Goal: Transaction & Acquisition: Purchase product/service

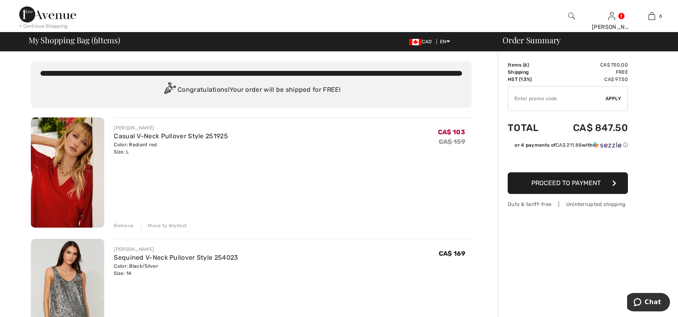
click at [125, 227] on div "Remove" at bounding box center [124, 225] width 20 height 7
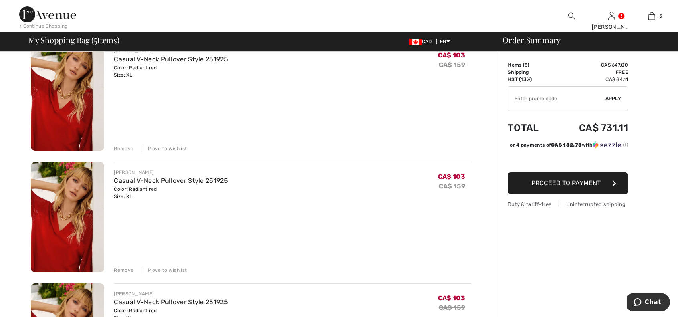
scroll to position [321, 0]
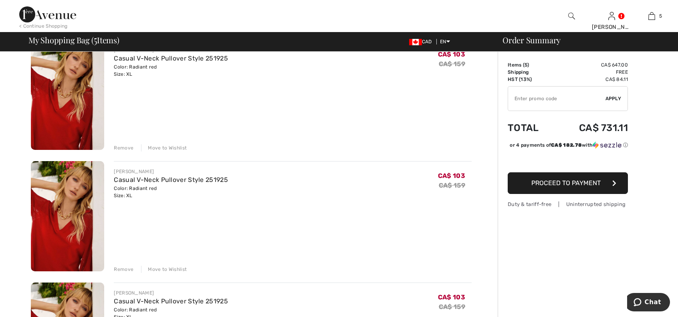
click at [124, 270] on div "Remove" at bounding box center [124, 269] width 20 height 7
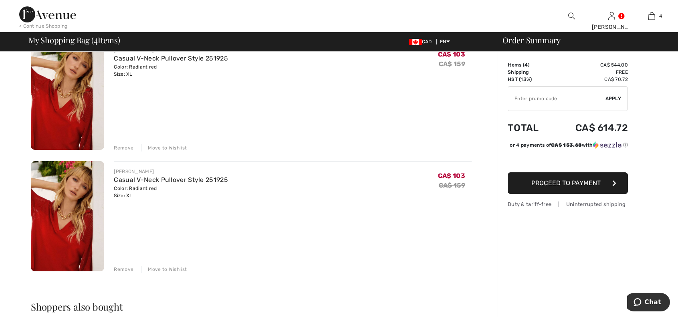
click at [123, 271] on div "Remove" at bounding box center [124, 269] width 20 height 7
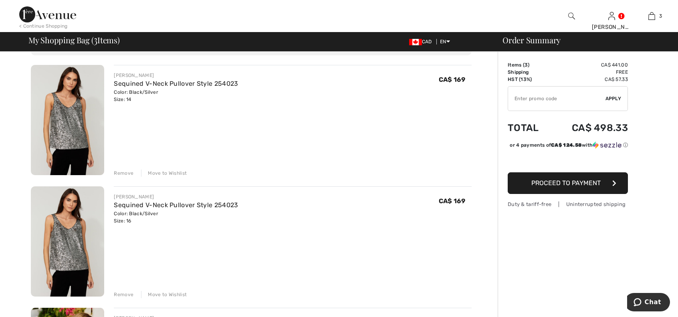
scroll to position [40, 0]
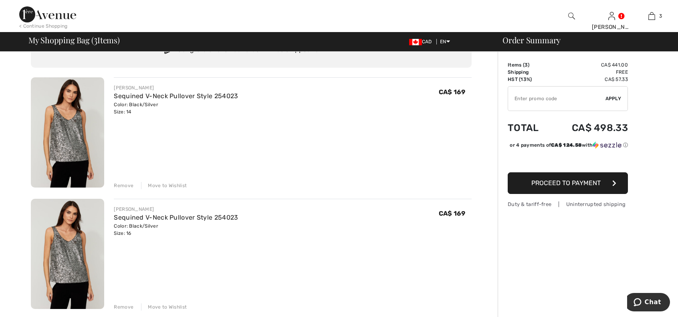
click at [115, 183] on div "Remove" at bounding box center [124, 185] width 20 height 7
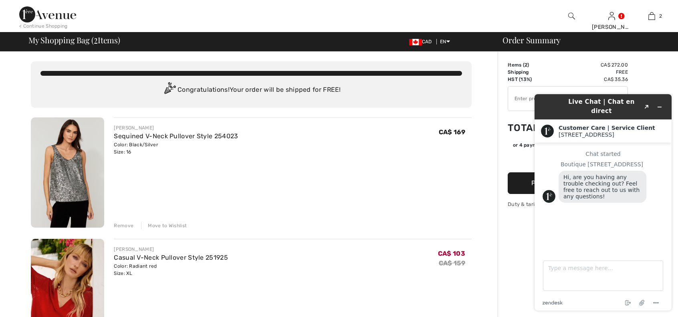
scroll to position [0, 0]
click at [187, 136] on link "Sequined V-Neck Pullover Style 254023" at bounding box center [176, 136] width 124 height 8
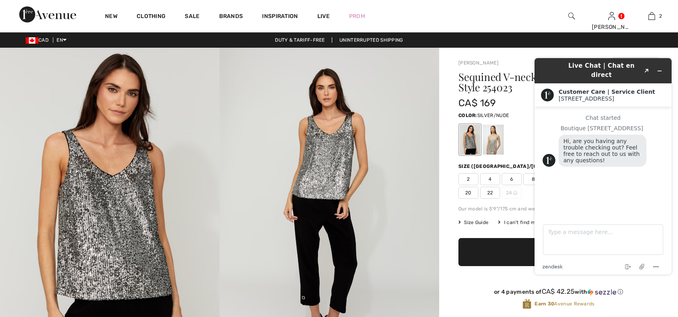
click at [493, 139] on div at bounding box center [493, 140] width 21 height 30
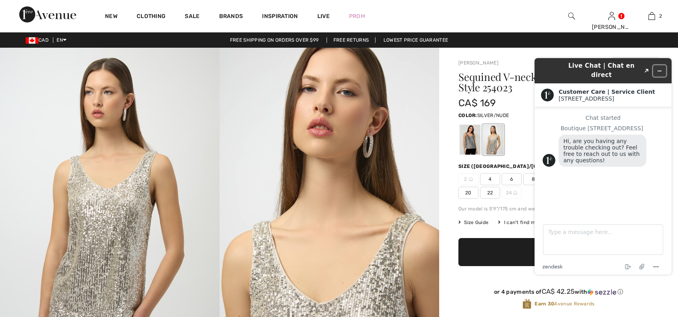
click at [660, 68] on icon "Minimize widget" at bounding box center [660, 71] width 6 height 6
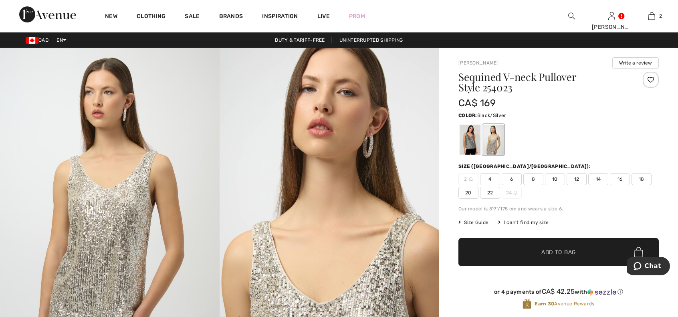
click at [469, 142] on div at bounding box center [470, 140] width 21 height 30
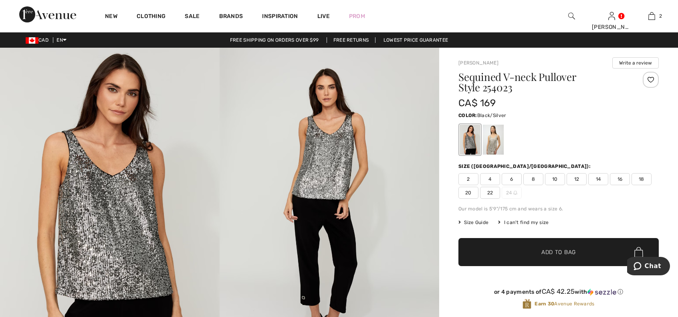
click at [596, 179] on span "14" at bounding box center [599, 179] width 20 height 12
click at [578, 254] on span "✔ Added to Bag Add to Bag" at bounding box center [559, 252] width 200 height 28
click at [555, 251] on span "Add to Bag" at bounding box center [559, 252] width 34 height 8
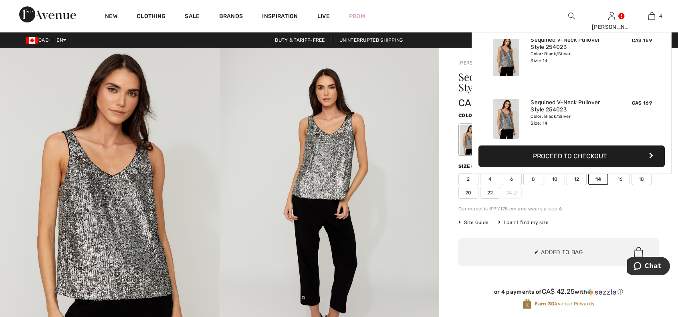
scroll to position [149, 0]
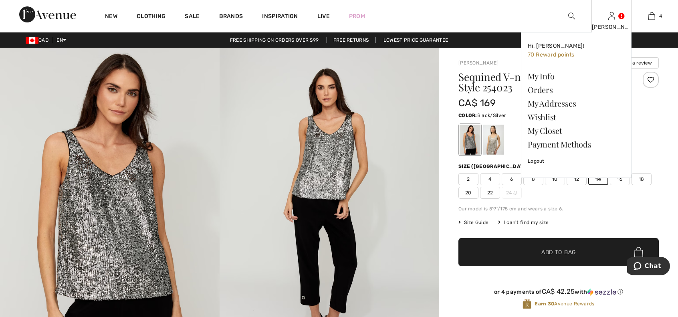
click at [617, 18] on div "Kathy Hi, Kathy! 70 Reward points My Info Orders My Addresses Wishlist My Close…" at bounding box center [612, 16] width 40 height 32
click at [615, 14] on link at bounding box center [612, 16] width 7 height 8
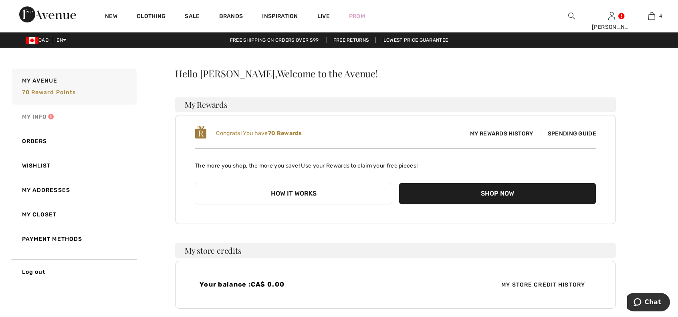
click at [46, 116] on link "My Info" at bounding box center [73, 117] width 126 height 24
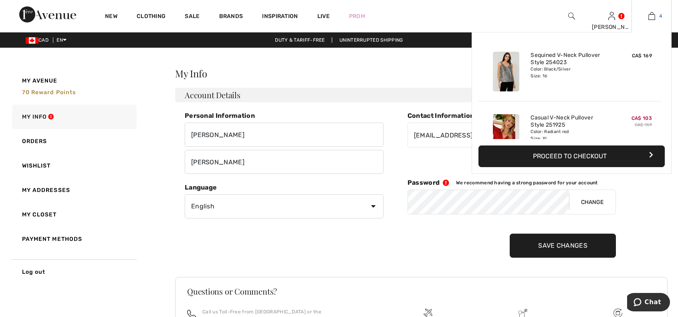
click at [654, 17] on img at bounding box center [652, 16] width 7 height 10
click at [655, 18] on img at bounding box center [652, 16] width 7 height 10
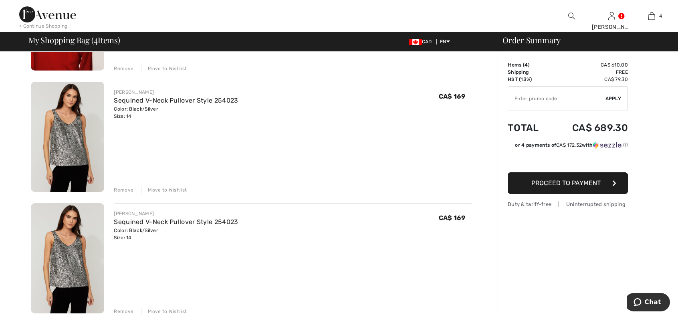
scroll to position [281, 0]
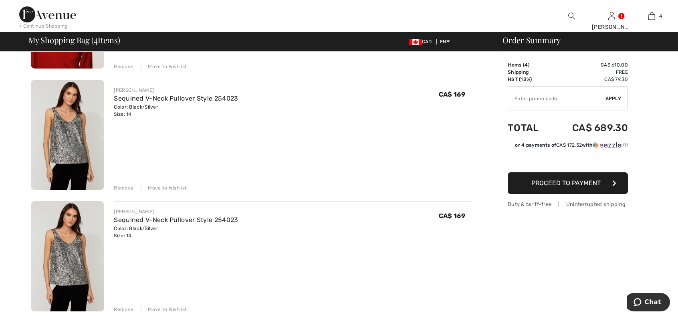
click at [120, 307] on div "Remove" at bounding box center [124, 309] width 20 height 7
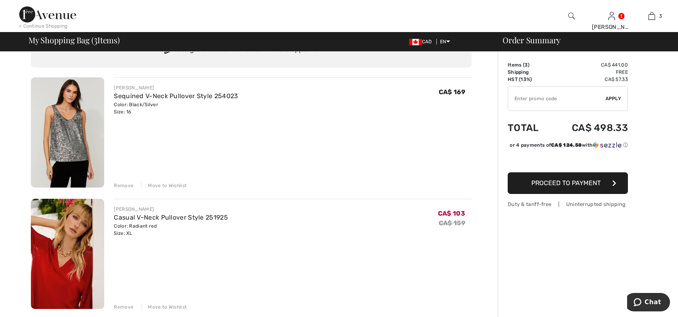
scroll to position [241, 0]
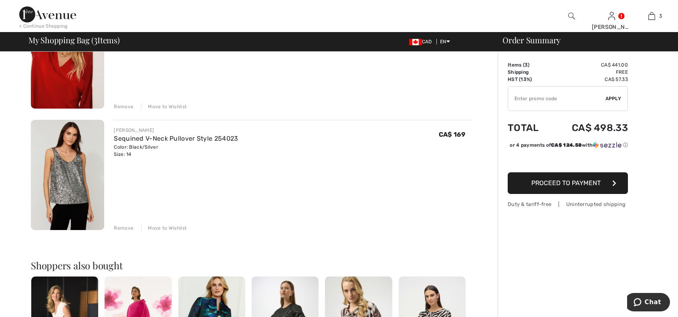
click at [561, 187] on span "Proceed to Payment" at bounding box center [566, 183] width 69 height 8
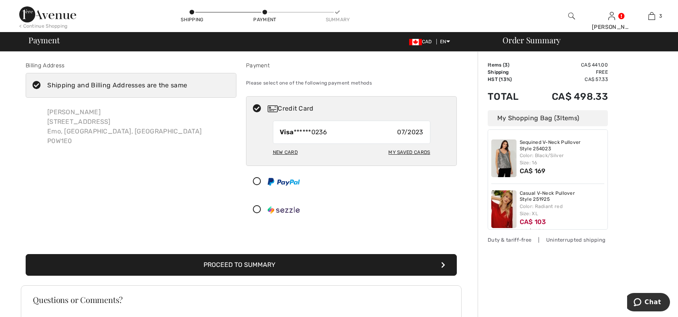
click at [282, 152] on div "New Card" at bounding box center [285, 153] width 25 height 14
radio input "true"
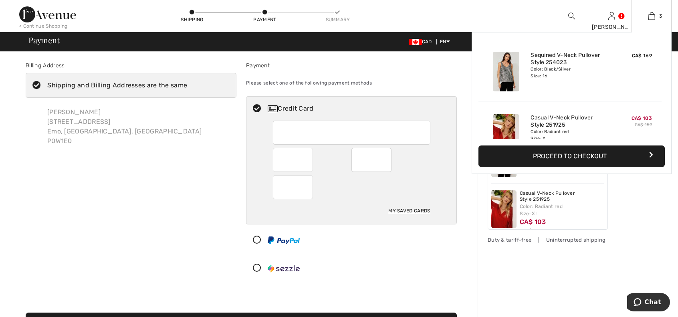
click at [567, 155] on button "Proceed to Checkout" at bounding box center [572, 157] width 186 height 22
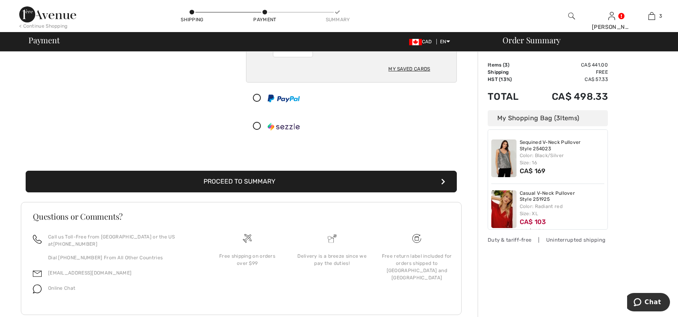
scroll to position [151, 0]
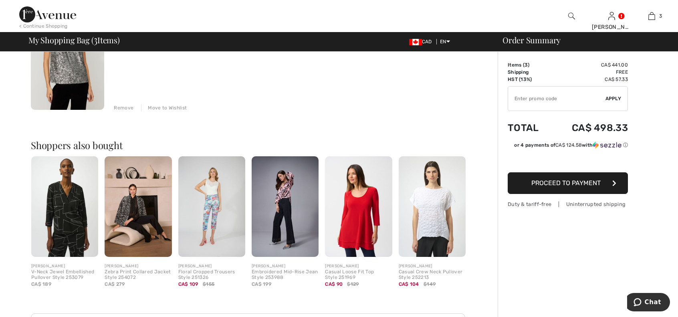
scroll to position [401, 0]
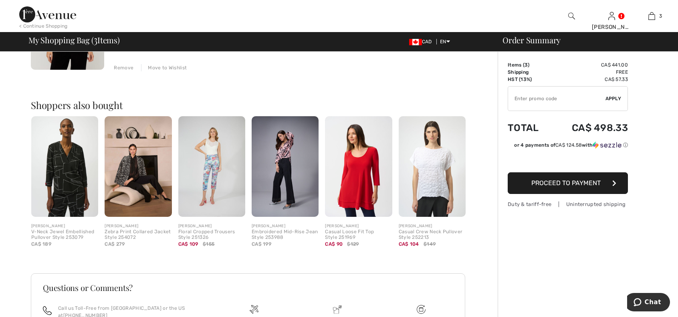
click at [559, 183] on span "Proceed to Payment" at bounding box center [566, 183] width 69 height 8
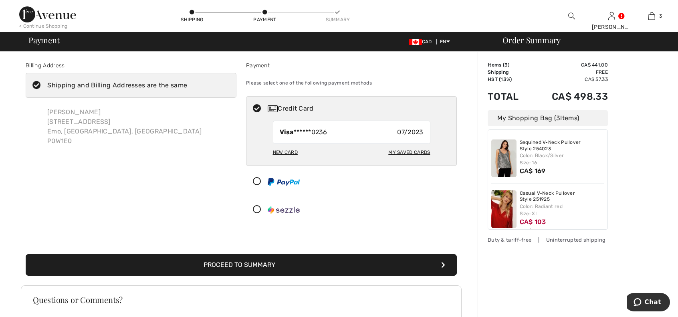
click at [407, 152] on div "My Saved Cards" at bounding box center [409, 153] width 42 height 14
radio input "true"
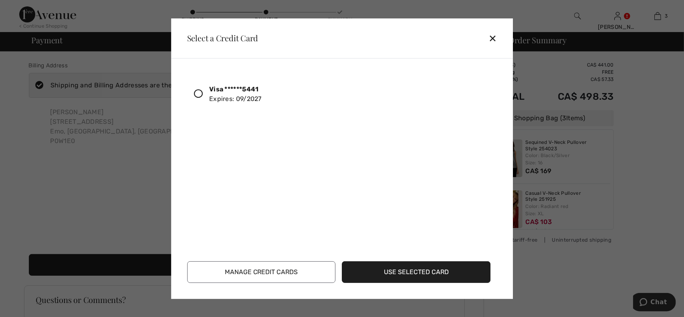
click at [200, 93] on icon at bounding box center [198, 93] width 9 height 9
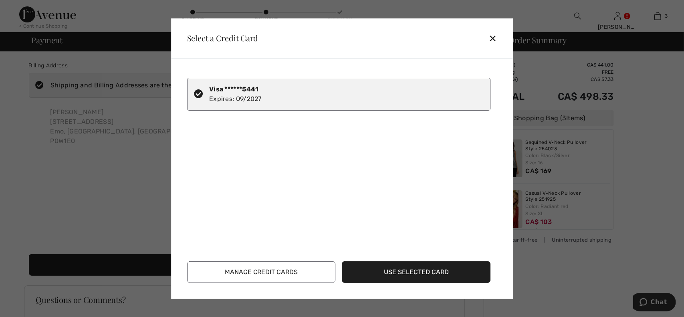
click at [303, 273] on button "Manage Credit Cards" at bounding box center [261, 272] width 149 height 22
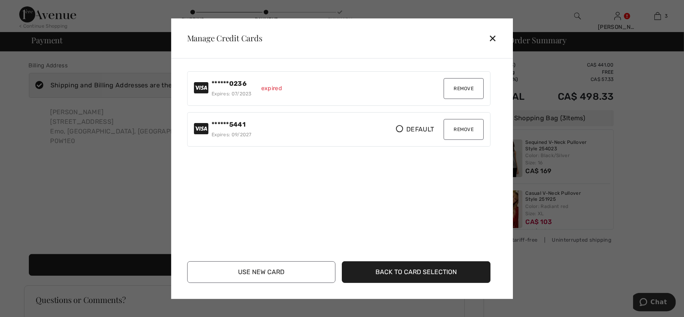
click at [460, 87] on button "Remove" at bounding box center [464, 88] width 40 height 21
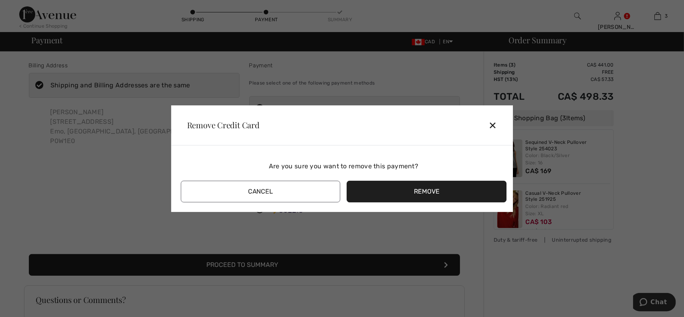
click at [388, 188] on button "Remove" at bounding box center [427, 192] width 160 height 22
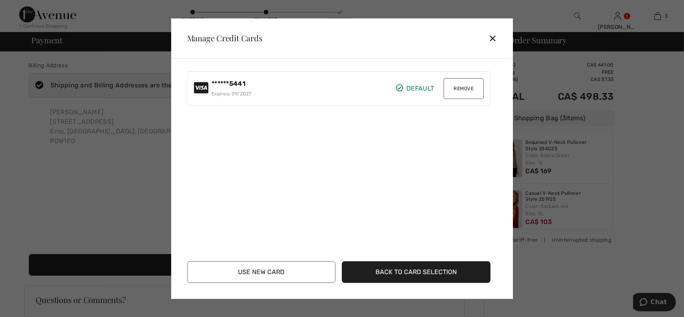
click at [386, 274] on button "Back to Card Selection" at bounding box center [416, 272] width 149 height 22
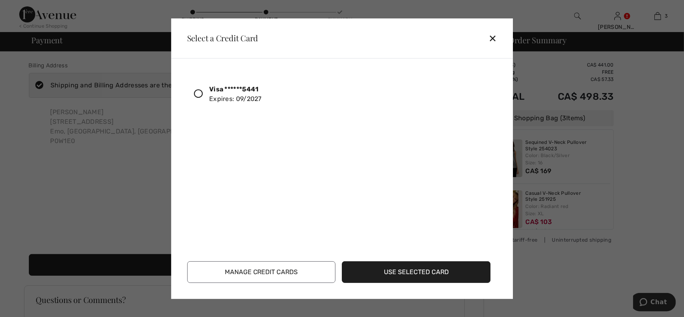
click at [196, 93] on icon at bounding box center [198, 93] width 9 height 9
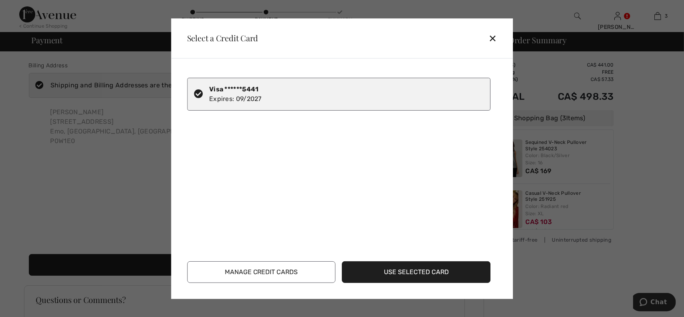
click at [394, 270] on button "Use Selected Card" at bounding box center [416, 272] width 149 height 22
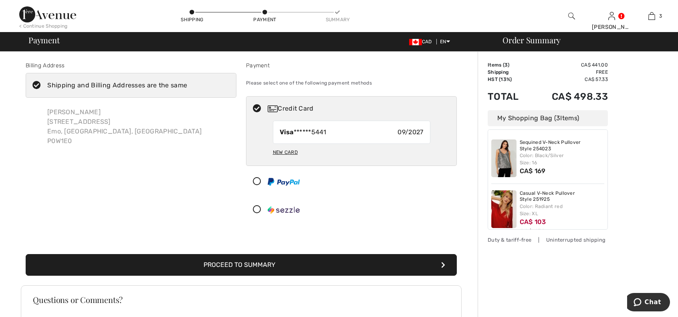
click at [238, 267] on button "Proceed to Summary" at bounding box center [241, 265] width 431 height 22
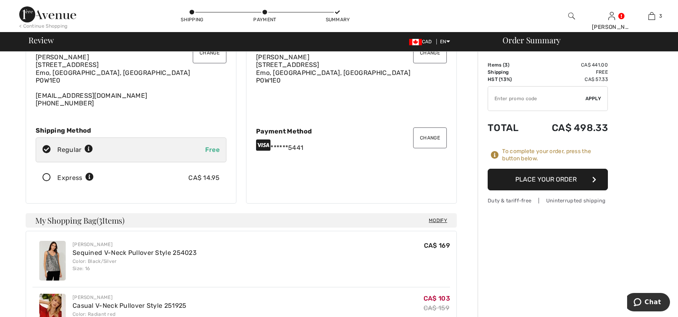
scroll to position [42, 0]
